Goal: Obtain resource: Download file/media

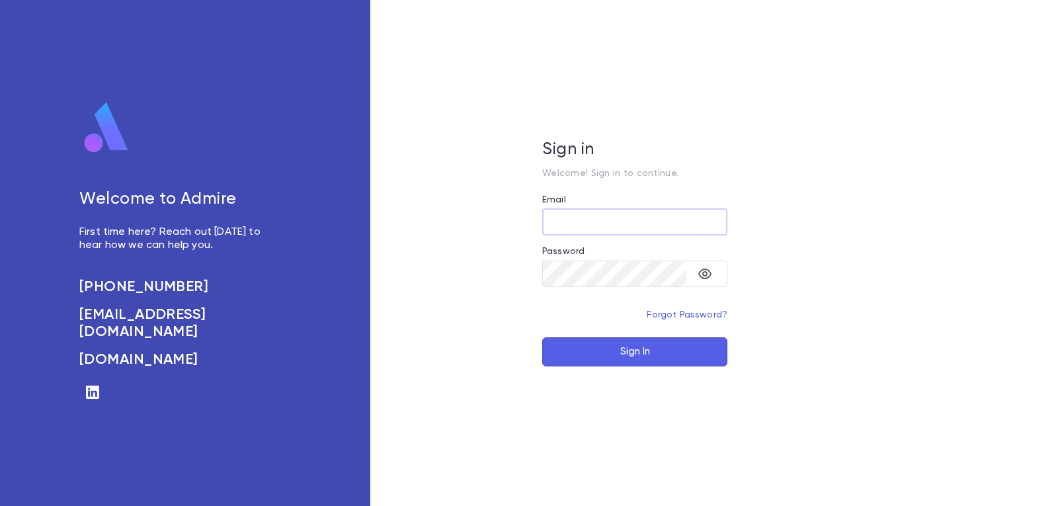
type input "**********"
click at [633, 353] on button "Sign In" at bounding box center [634, 351] width 185 height 29
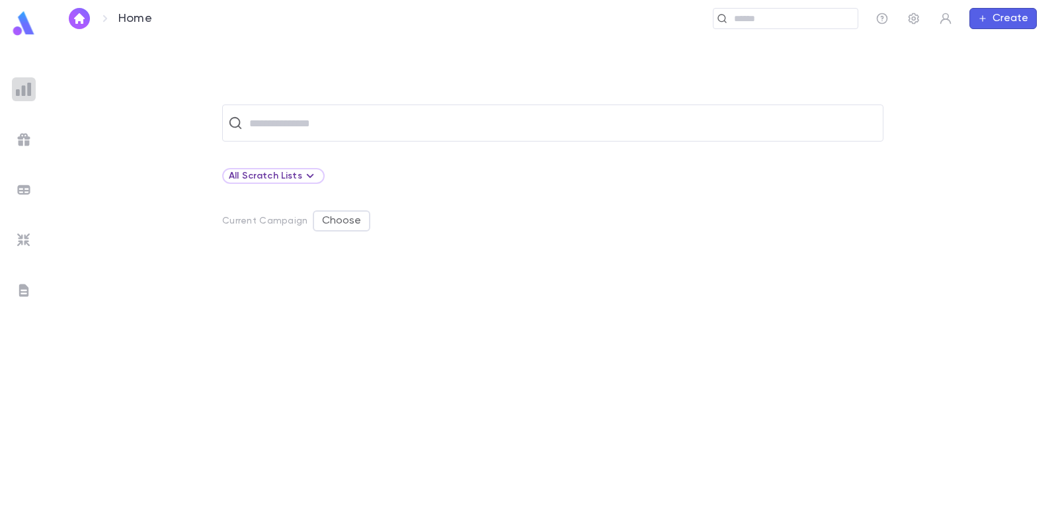
click at [27, 91] on img at bounding box center [24, 89] width 16 height 16
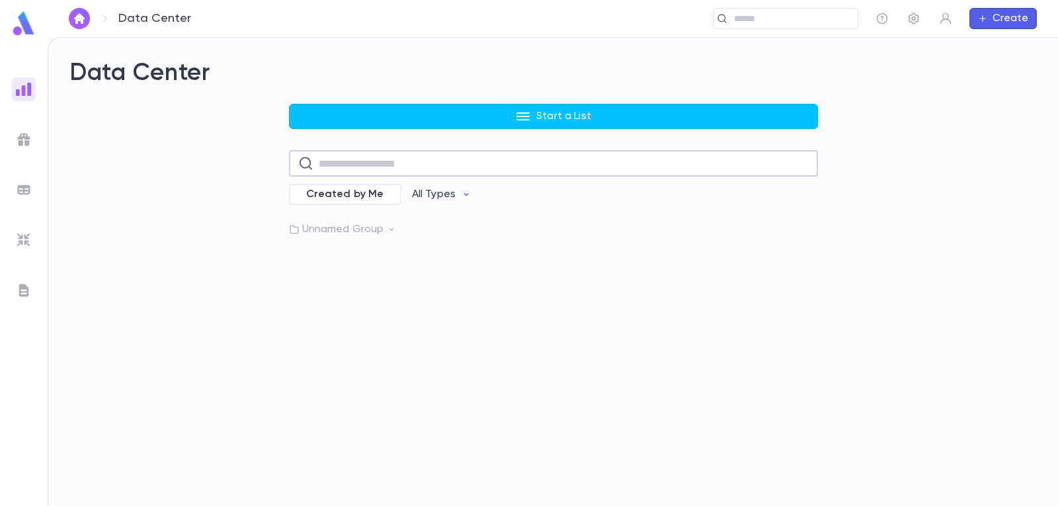
click at [465, 168] on input "text" at bounding box center [564, 164] width 490 height 26
type input "*******"
click at [482, 161] on input "*******" at bounding box center [556, 164] width 477 height 26
click at [372, 237] on p "Lakewood mailing list" at bounding box center [373, 237] width 105 height 13
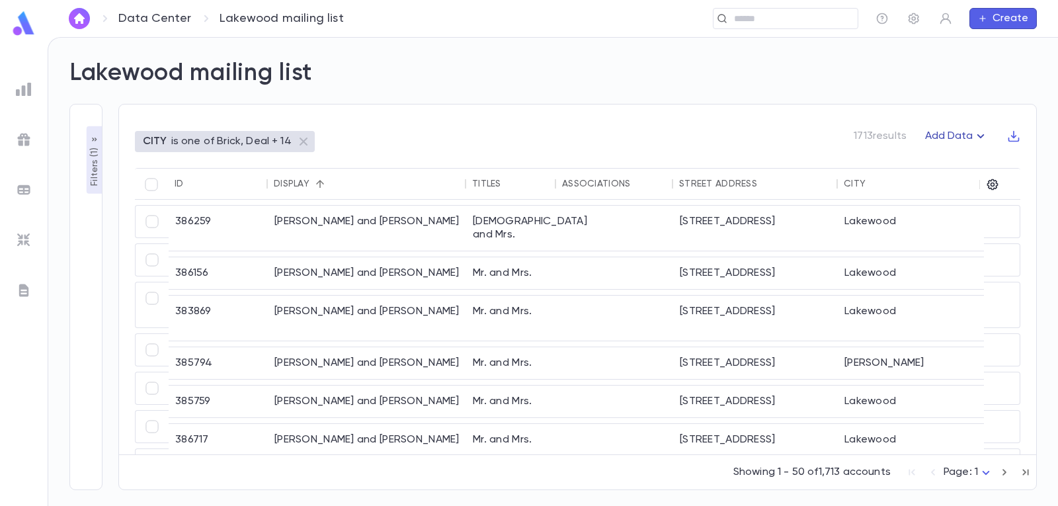
click at [977, 135] on icon "button" at bounding box center [980, 136] width 7 height 4
click at [943, 111] on div at bounding box center [529, 253] width 1058 height 506
click at [990, 185] on icon "button" at bounding box center [992, 184] width 11 height 11
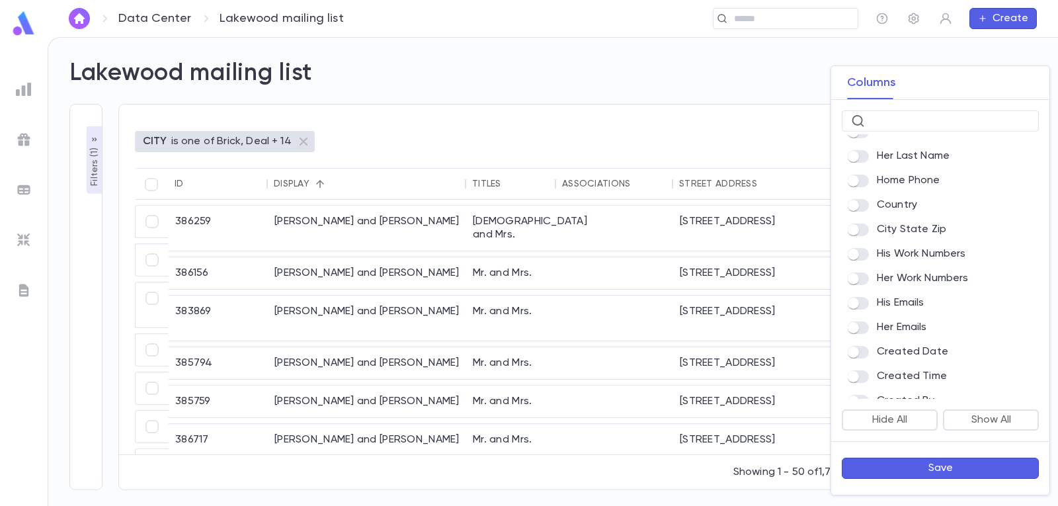
scroll to position [661, 0]
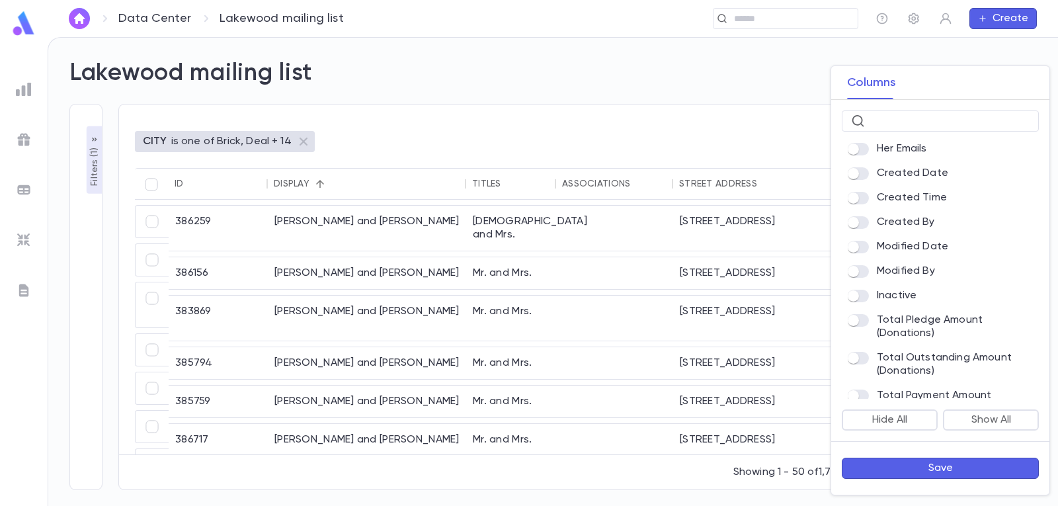
click at [943, 469] on button "Save" at bounding box center [940, 467] width 197 height 21
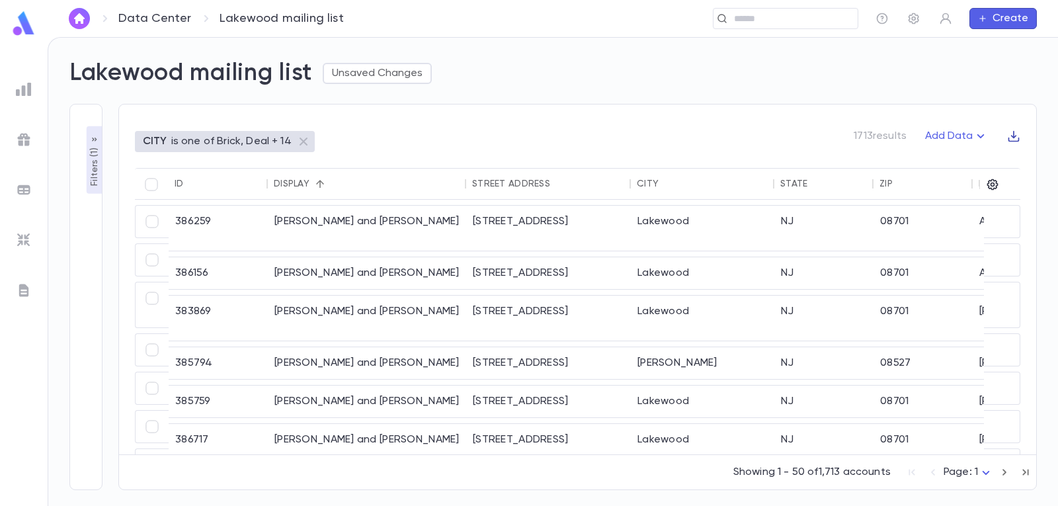
click at [1015, 133] on icon "button" at bounding box center [1013, 136] width 13 height 13
click at [999, 160] on li "Download CSV" at bounding box center [1001, 161] width 95 height 21
click at [23, 91] on img at bounding box center [24, 89] width 16 height 16
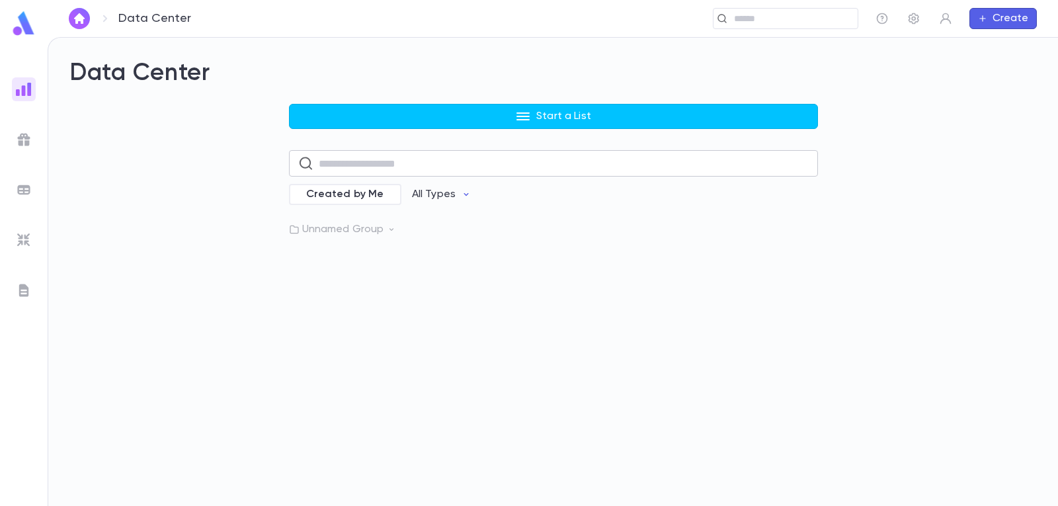
click at [465, 169] on input "text" at bounding box center [564, 164] width 490 height 26
type input "*******"
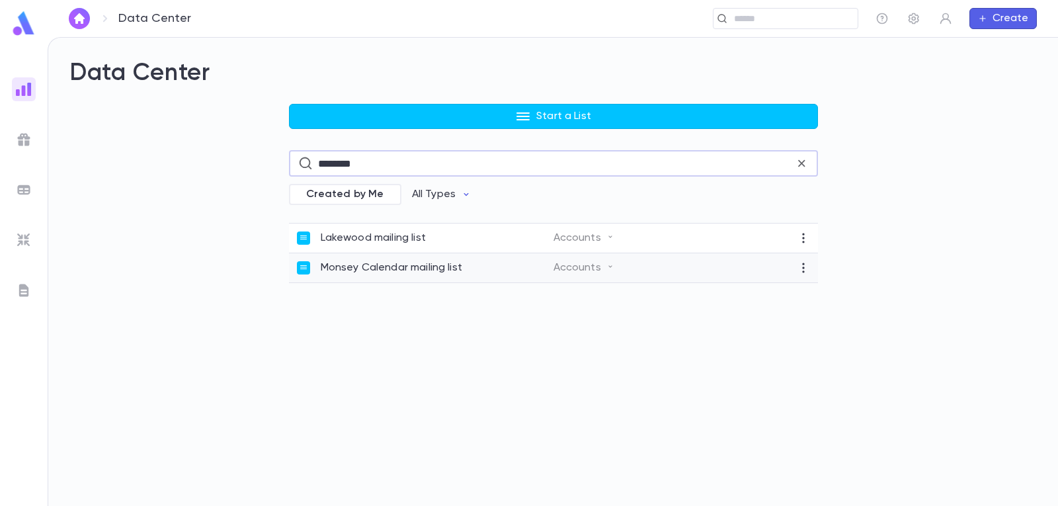
click at [399, 268] on p "Monsey Calendar mailing list" at bounding box center [391, 267] width 141 height 13
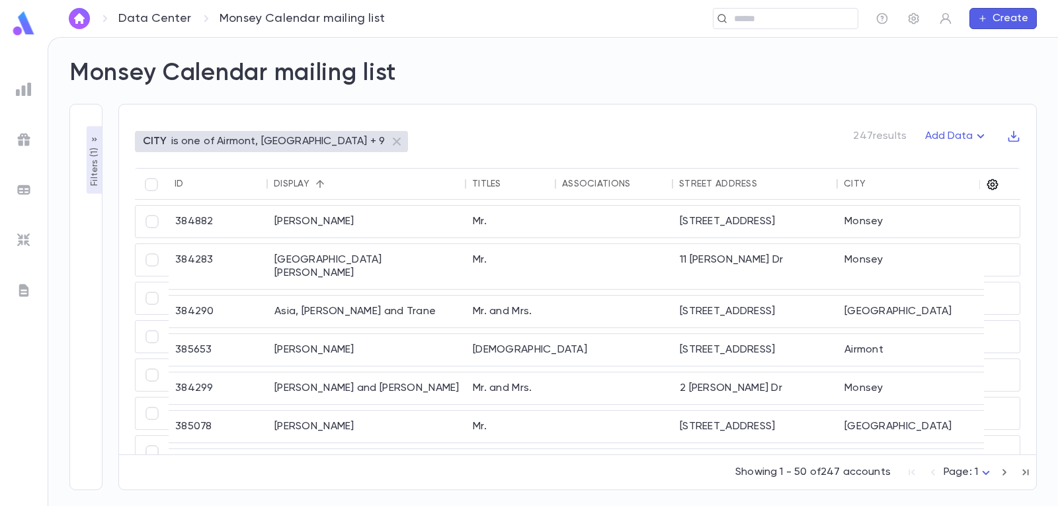
click at [995, 184] on icon "button" at bounding box center [992, 184] width 13 height 13
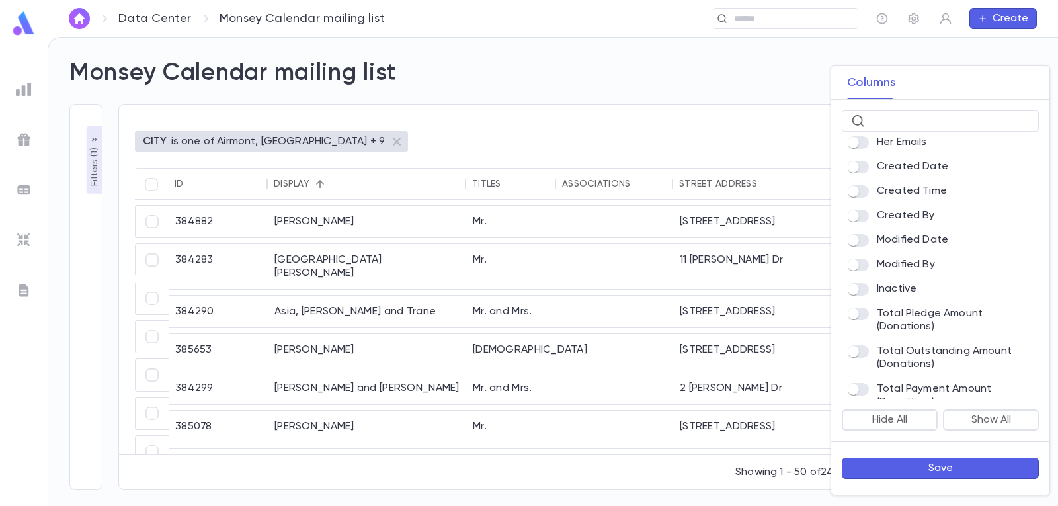
scroll to position [705, 0]
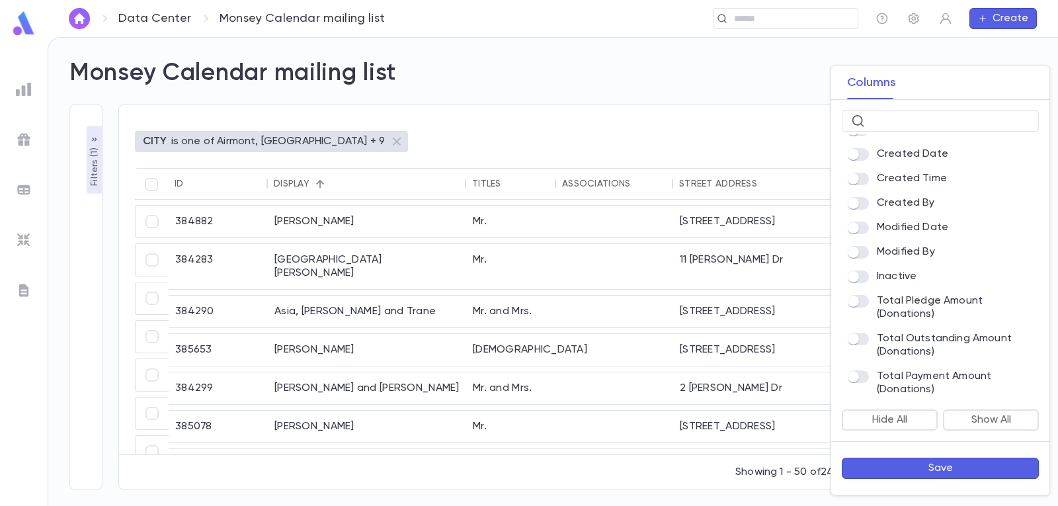
click at [937, 471] on button "Save" at bounding box center [940, 467] width 197 height 21
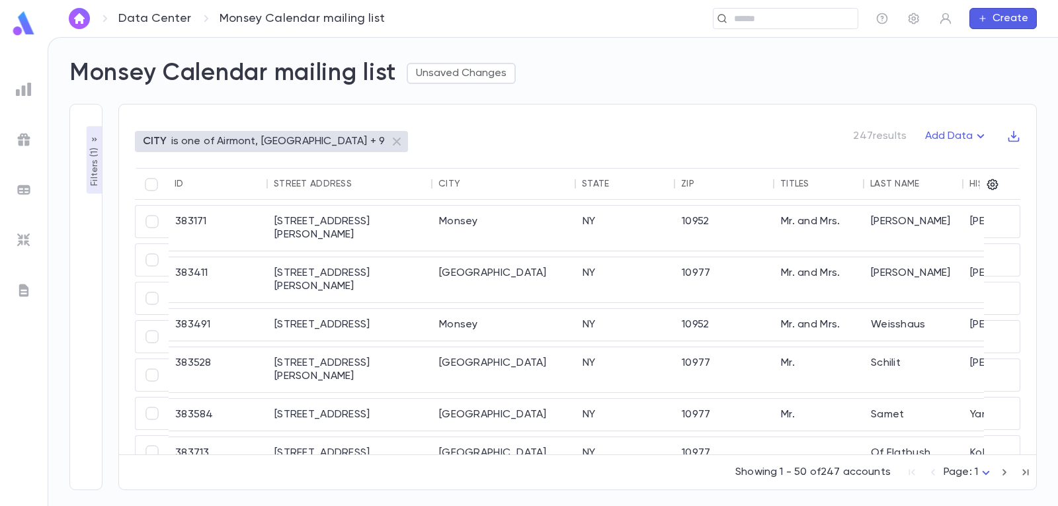
click at [1011, 132] on icon "button" at bounding box center [1013, 136] width 13 height 13
click at [1010, 183] on li "Download PDF" at bounding box center [1001, 183] width 95 height 21
click at [1017, 137] on icon "button" at bounding box center [1013, 136] width 13 height 13
click at [1000, 160] on li "Download CSV" at bounding box center [1001, 161] width 95 height 21
click at [1012, 137] on icon "button" at bounding box center [1013, 136] width 13 height 13
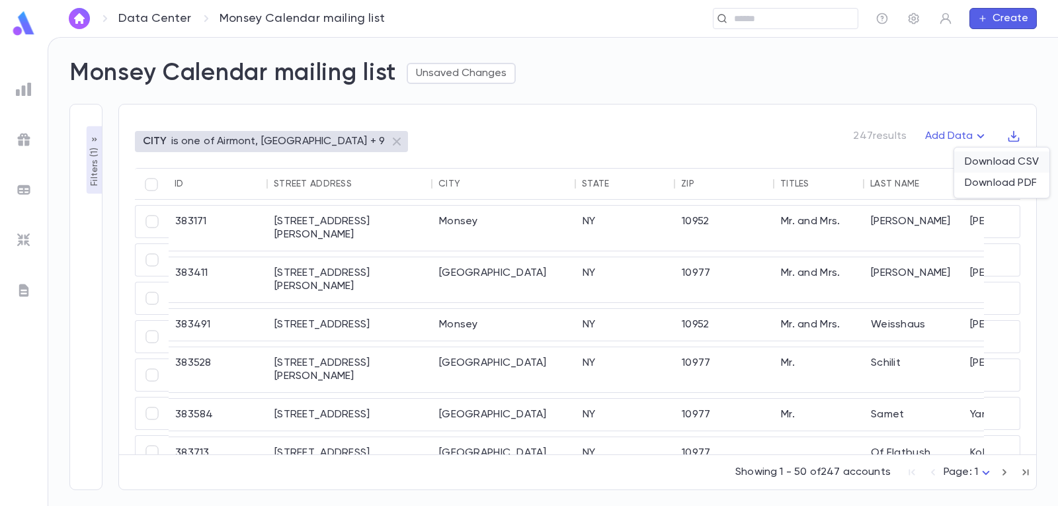
click at [1006, 154] on li "Download CSV" at bounding box center [1001, 161] width 95 height 21
click at [32, 91] on div at bounding box center [24, 89] width 24 height 24
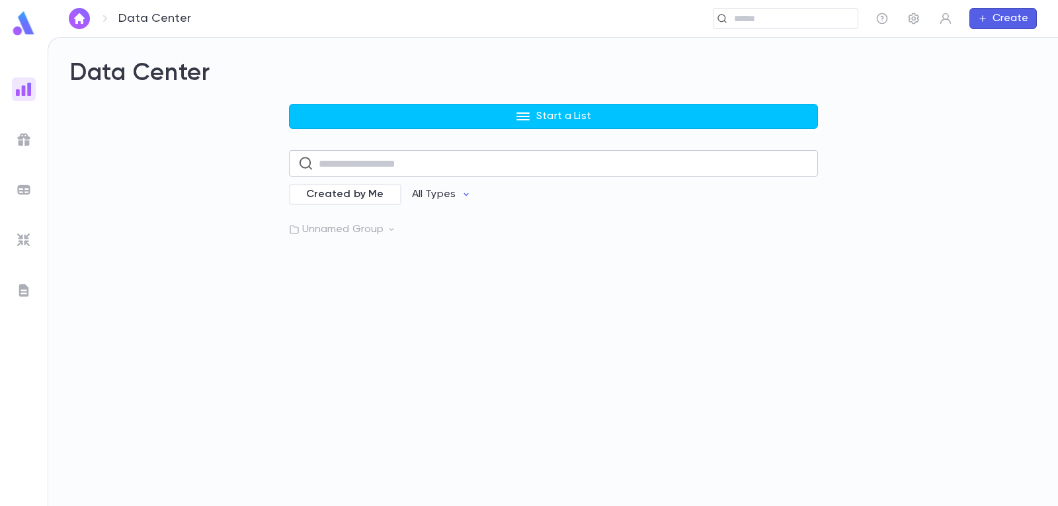
click at [395, 165] on input "text" at bounding box center [564, 164] width 490 height 26
click at [327, 227] on p "Unnamed Group" at bounding box center [553, 229] width 529 height 13
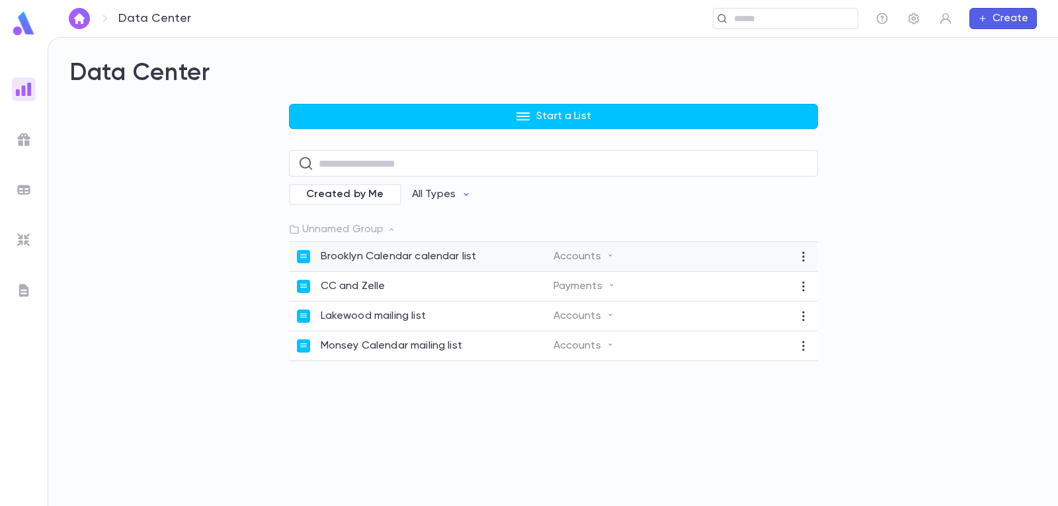
click at [415, 255] on p "Brooklyn Calendar calendar list" at bounding box center [399, 256] width 156 height 13
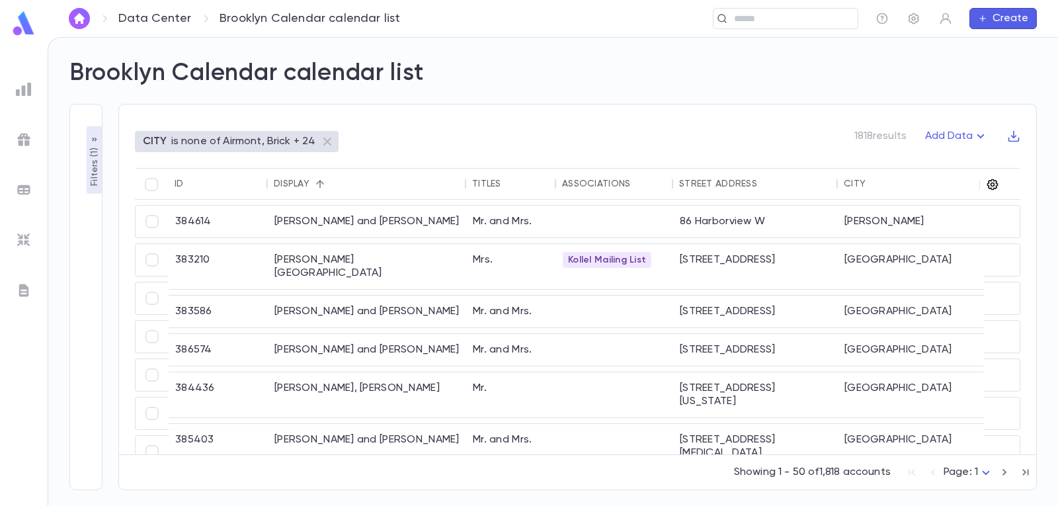
click at [992, 186] on icon "button" at bounding box center [992, 184] width 11 height 11
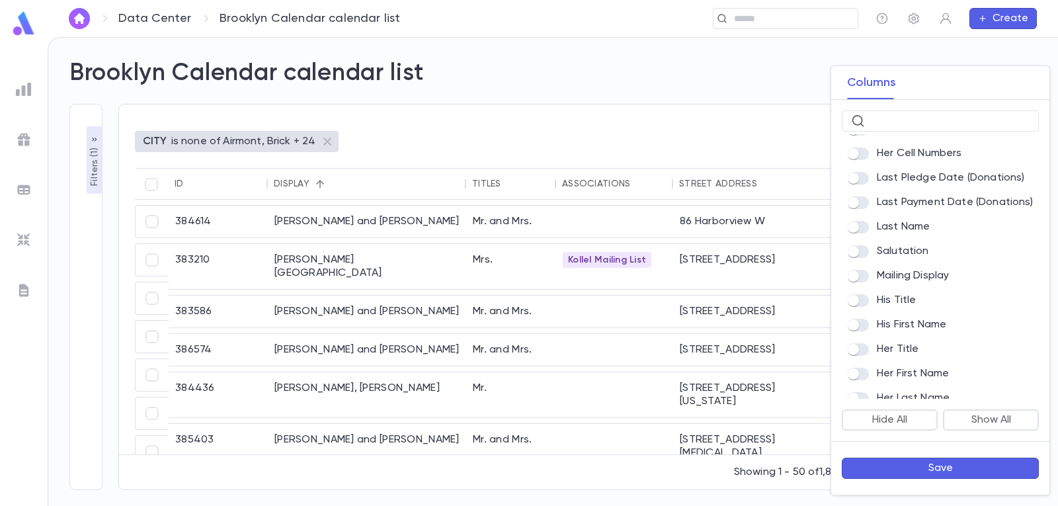
scroll to position [264, 0]
click at [938, 469] on button "Save" at bounding box center [940, 467] width 197 height 21
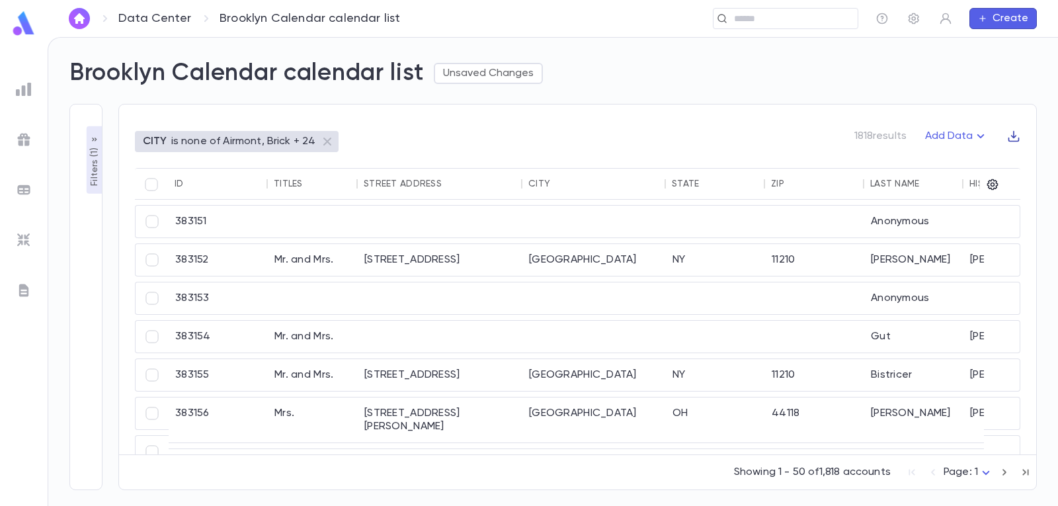
click at [1014, 136] on icon "button" at bounding box center [1013, 136] width 13 height 13
click at [1006, 161] on li "Download CSV" at bounding box center [1001, 161] width 95 height 21
click at [20, 28] on img at bounding box center [24, 24] width 26 height 26
